Goal: Task Accomplishment & Management: Use online tool/utility

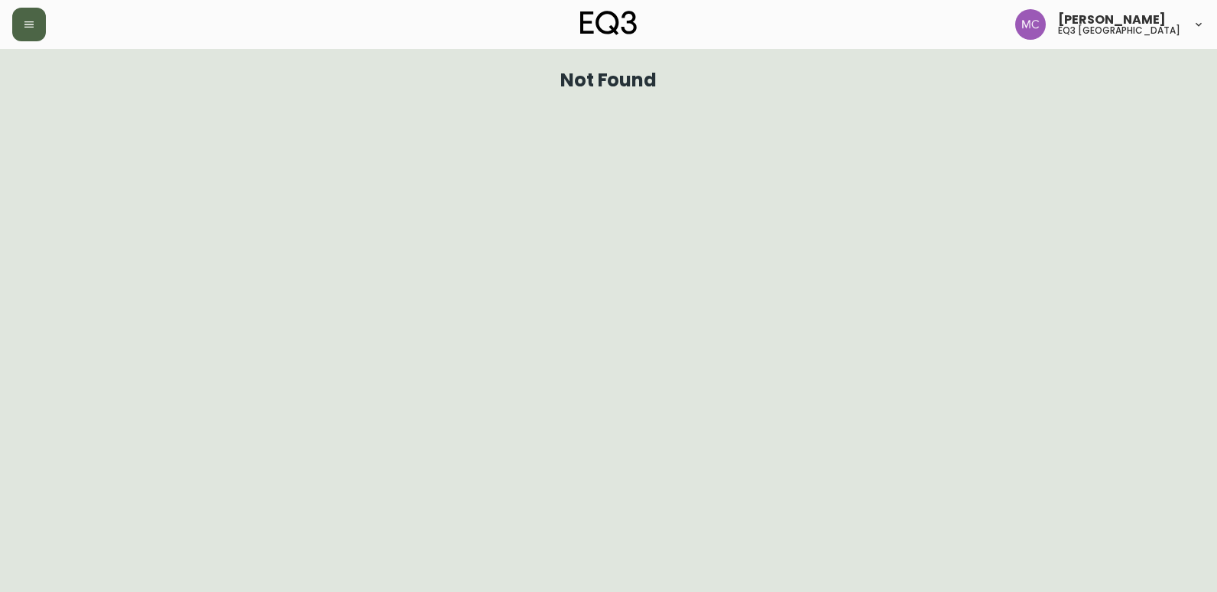
click at [24, 18] on icon "button" at bounding box center [29, 24] width 12 height 12
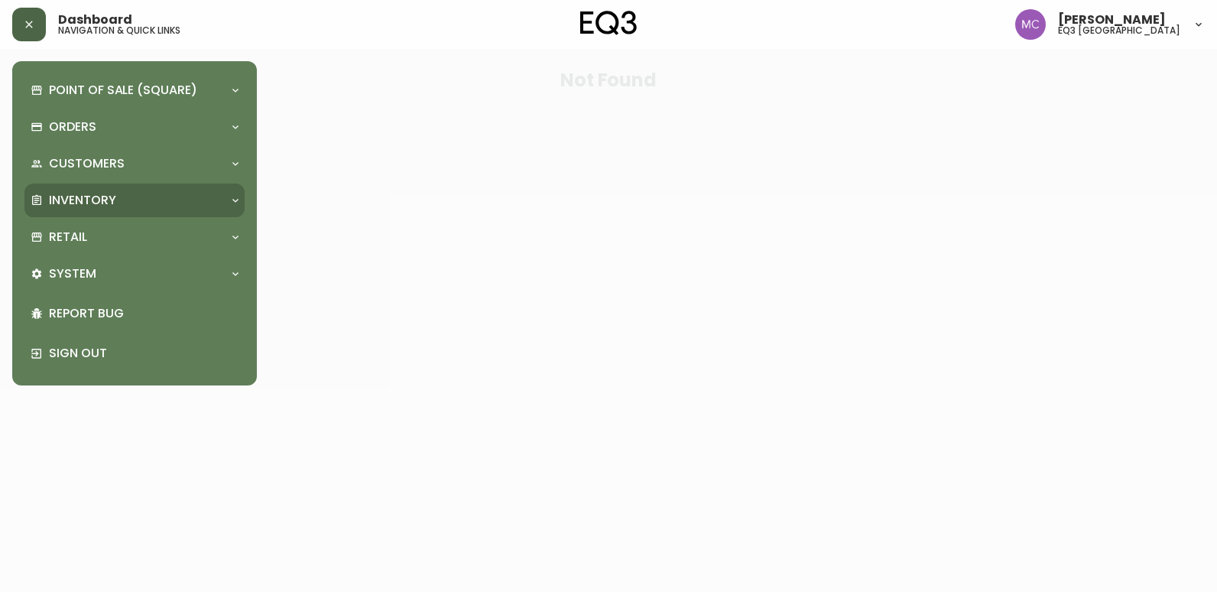
click at [94, 188] on div "Inventory" at bounding box center [134, 201] width 220 height 34
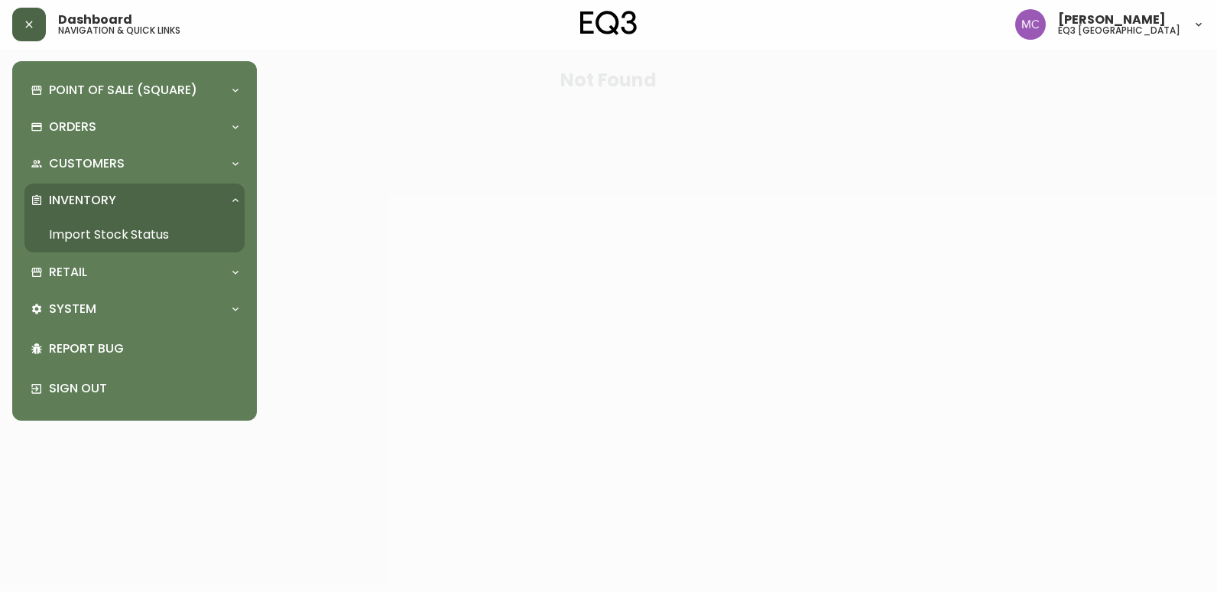
click at [85, 231] on link "Import Stock Status" at bounding box center [134, 234] width 220 height 35
